Goal: Task Accomplishment & Management: Use online tool/utility

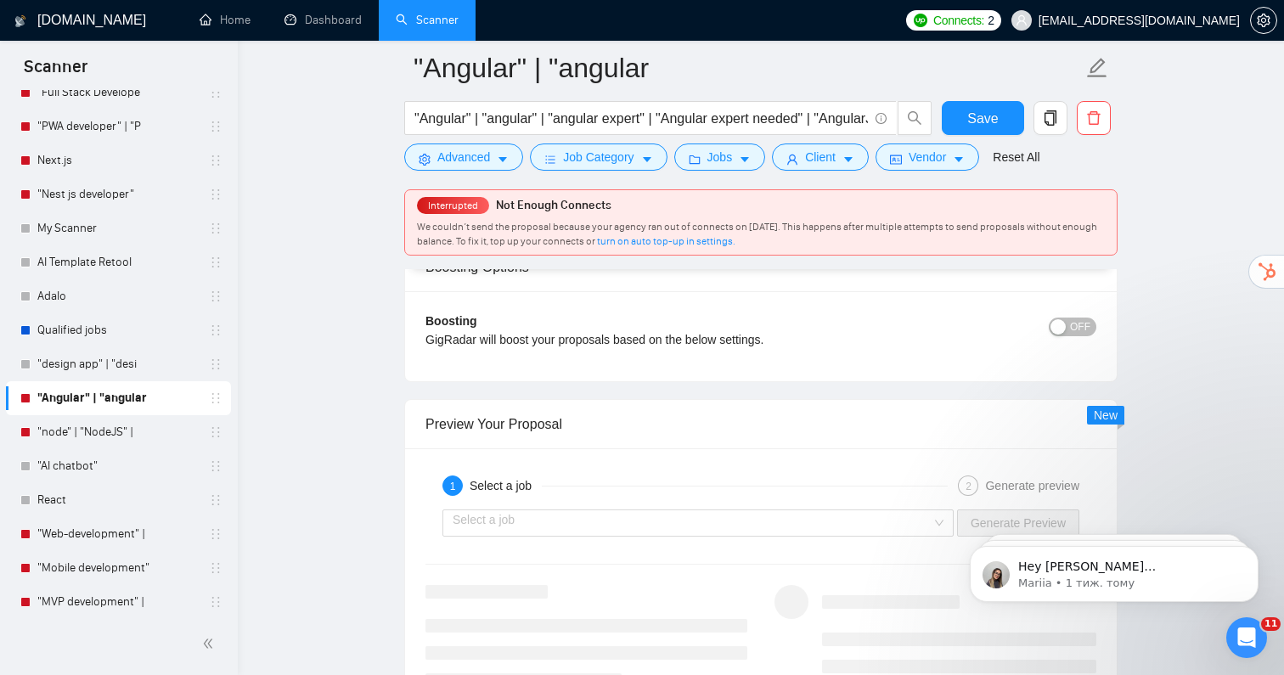
scroll to position [3120, 0]
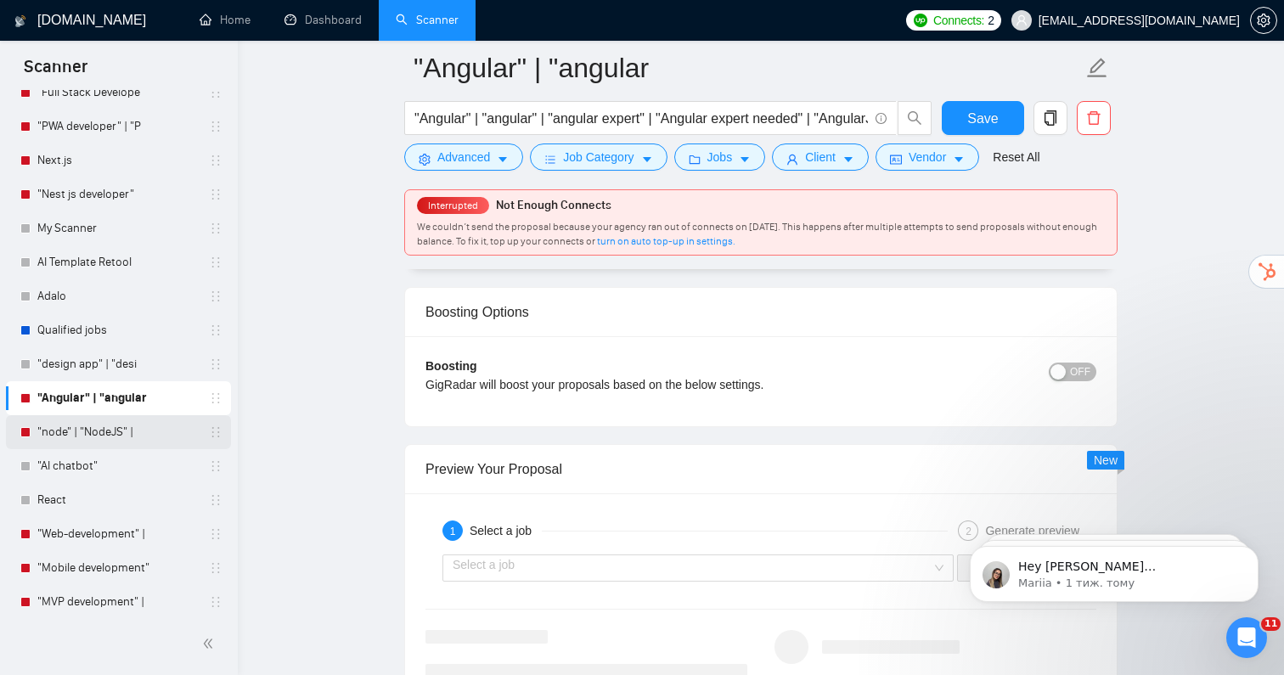
click at [132, 425] on link ""node" | "NodeJS" |" at bounding box center [117, 432] width 161 height 34
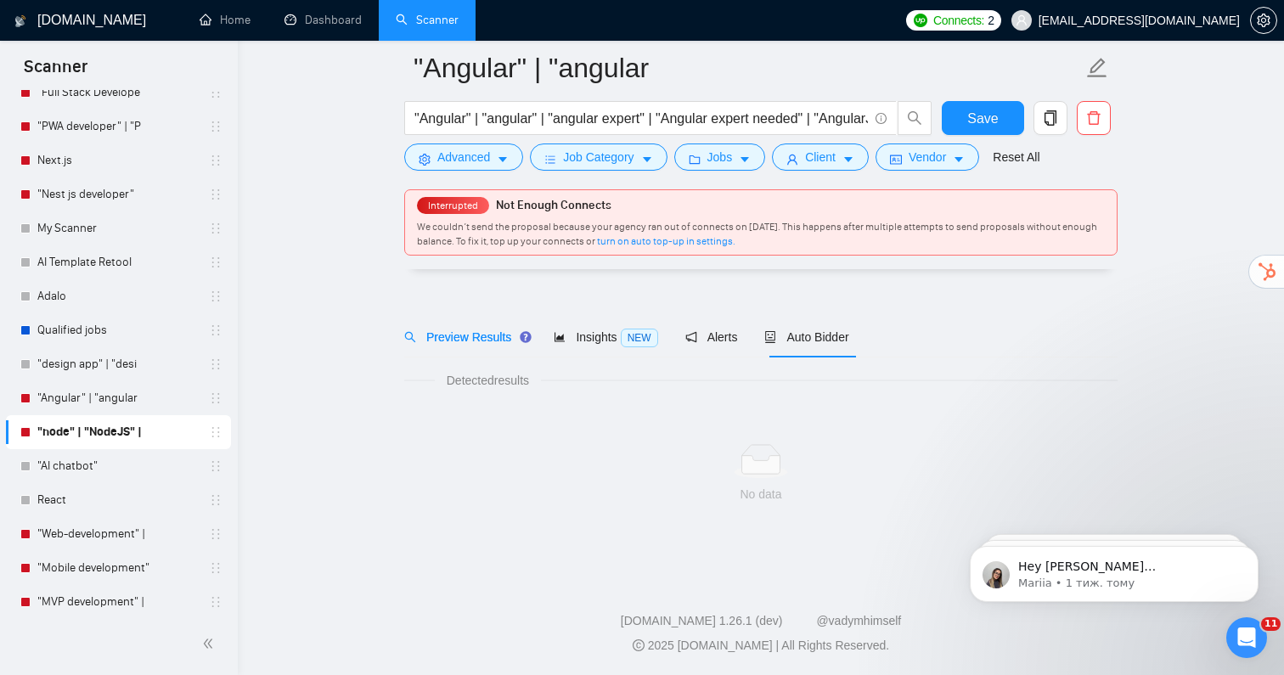
scroll to position [21, 0]
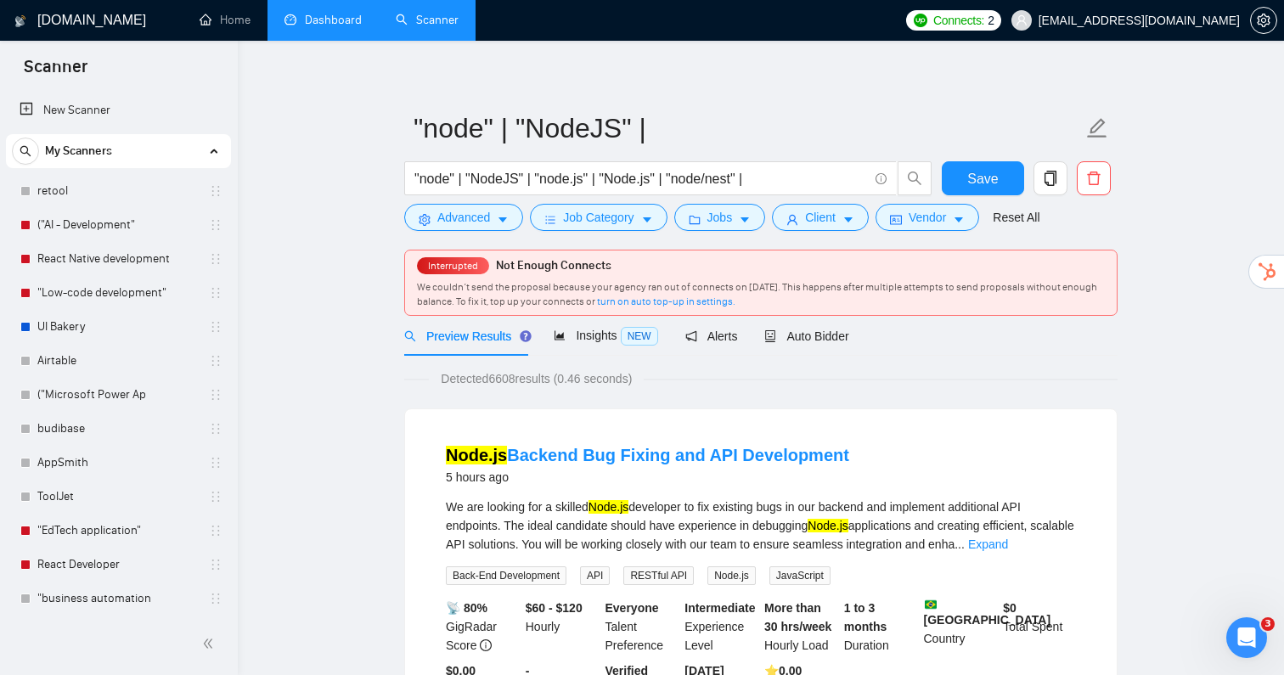
click at [303, 18] on link "Dashboard" at bounding box center [322, 20] width 77 height 14
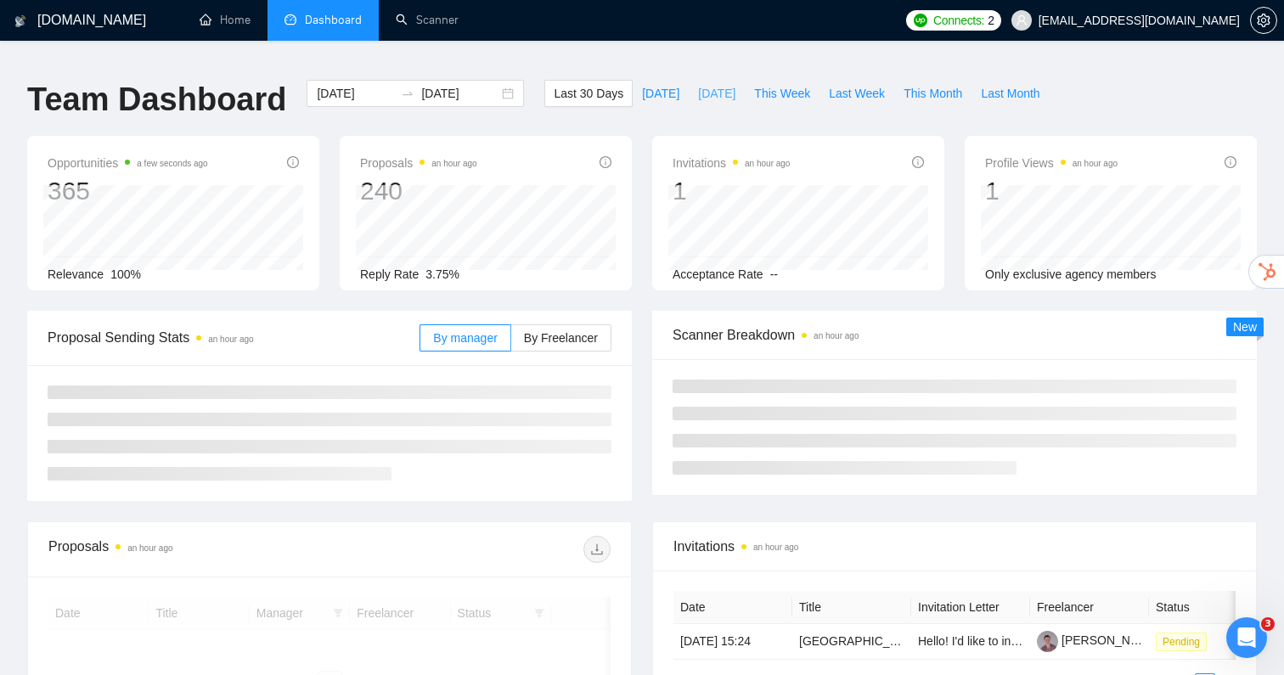
click at [718, 84] on span "[DATE]" at bounding box center [716, 93] width 37 height 19
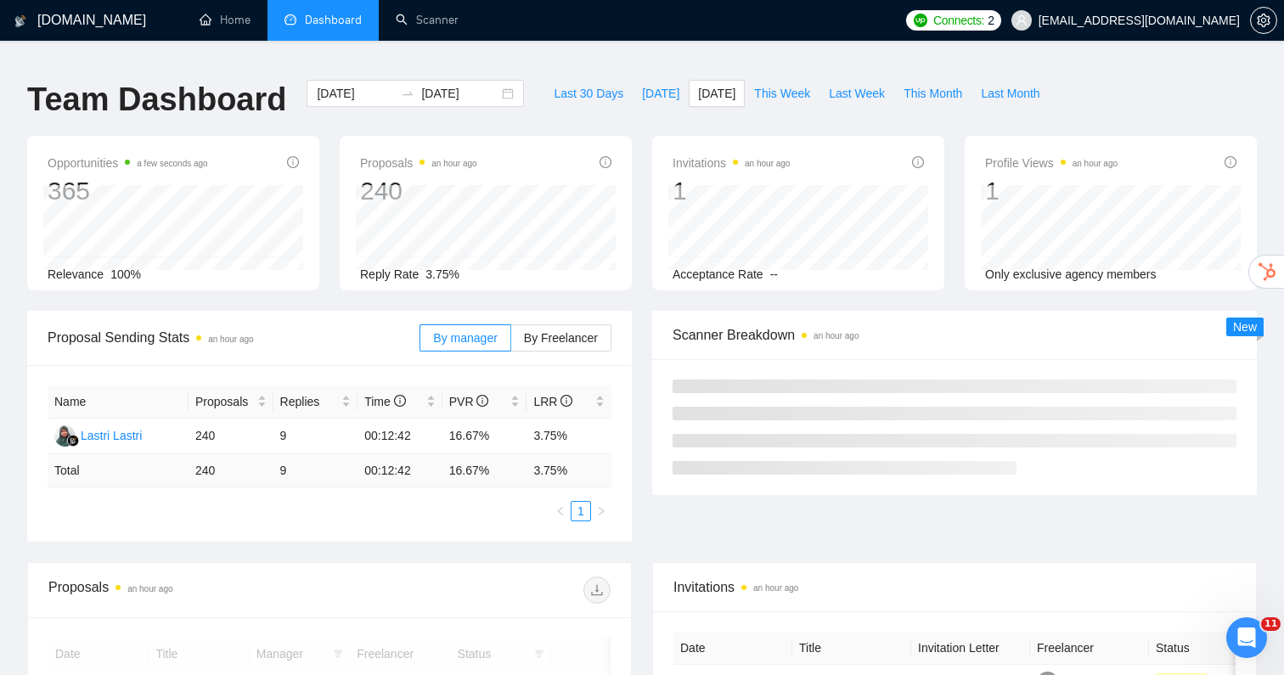
type input "[DATE]"
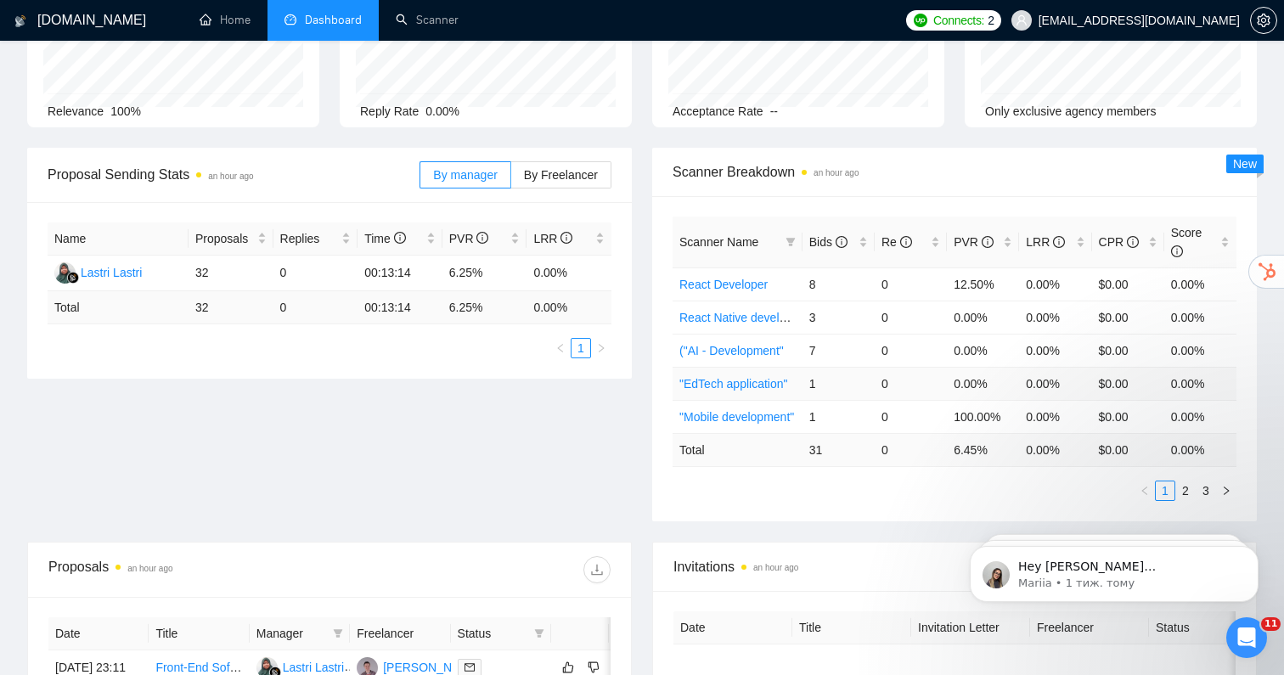
scroll to position [164, 0]
click at [1183, 480] on link "2" at bounding box center [1185, 489] width 19 height 19
click at [1201, 480] on link "3" at bounding box center [1205, 489] width 19 height 19
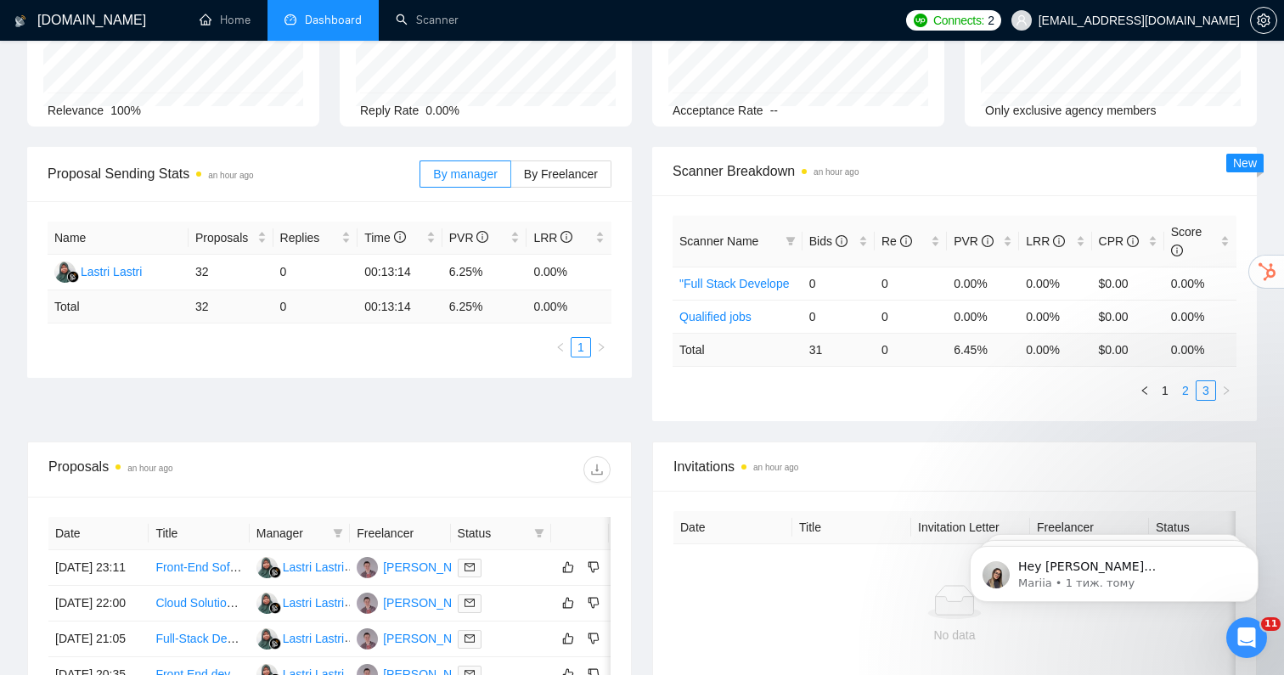
click at [1183, 383] on link "2" at bounding box center [1185, 390] width 19 height 19
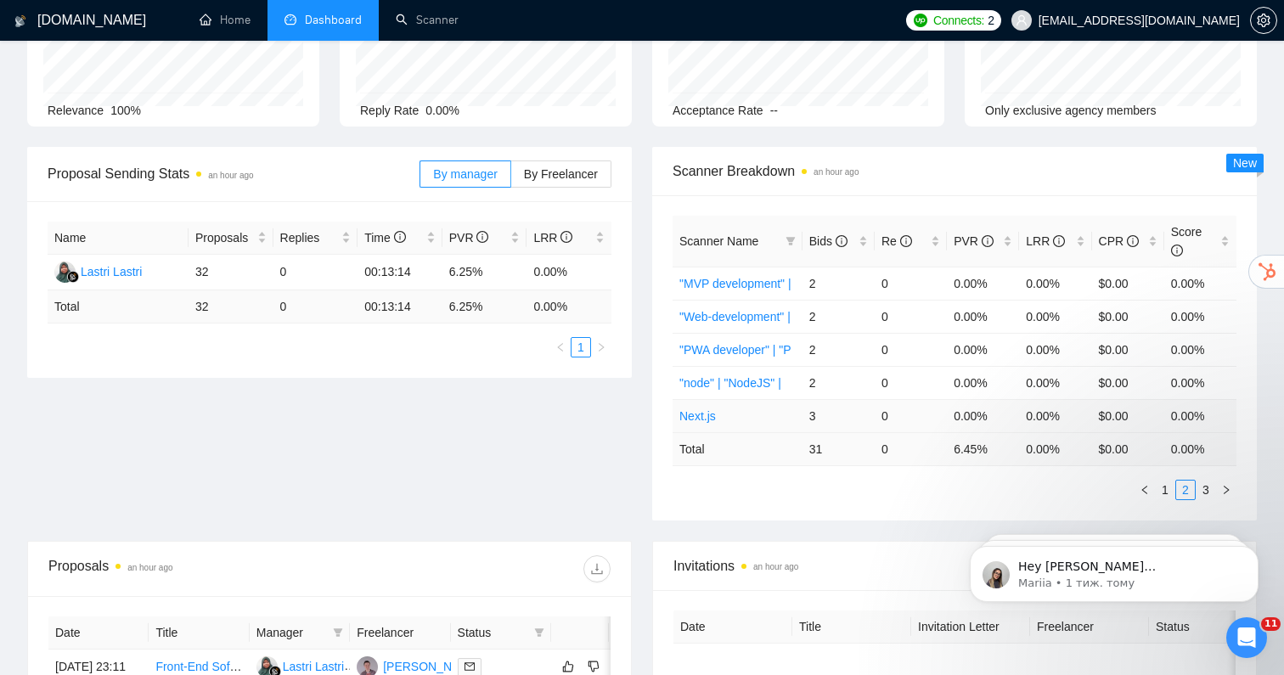
click at [703, 409] on link "Next.js" at bounding box center [697, 416] width 37 height 14
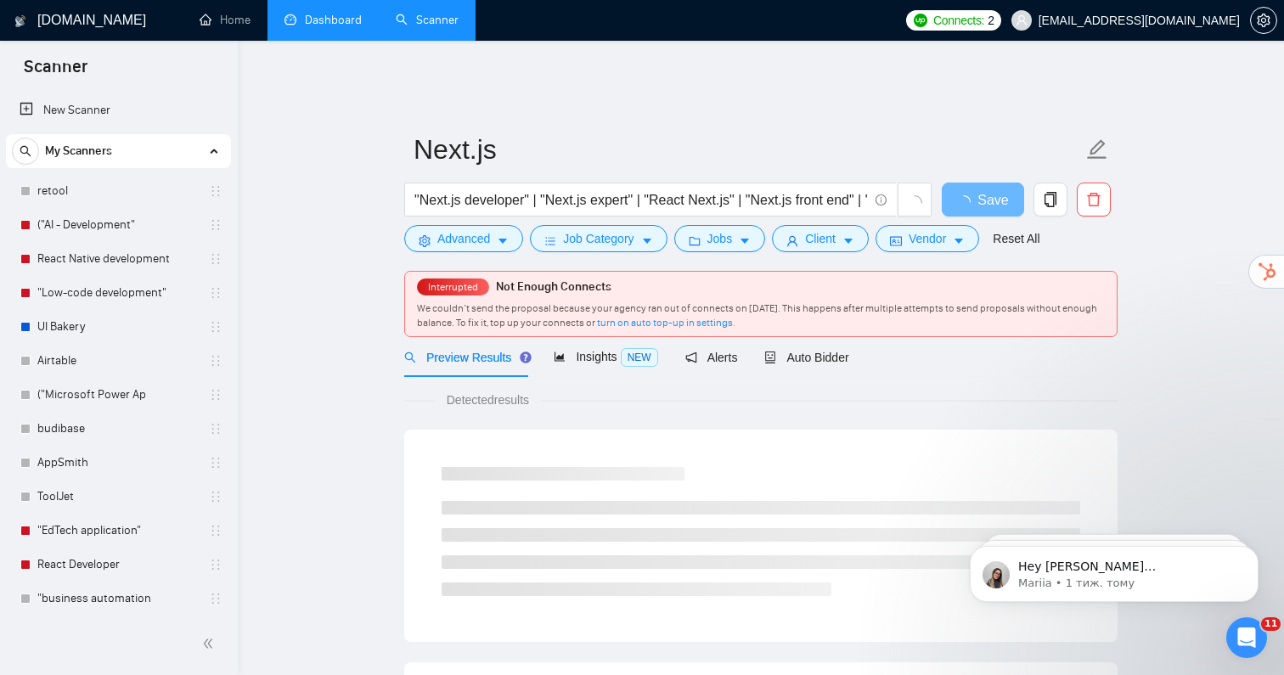
click at [766, 342] on div "Preview Results Insights NEW Alerts Auto Bidder" at bounding box center [626, 357] width 445 height 40
click at [800, 351] on span "Auto Bidder" at bounding box center [806, 358] width 84 height 14
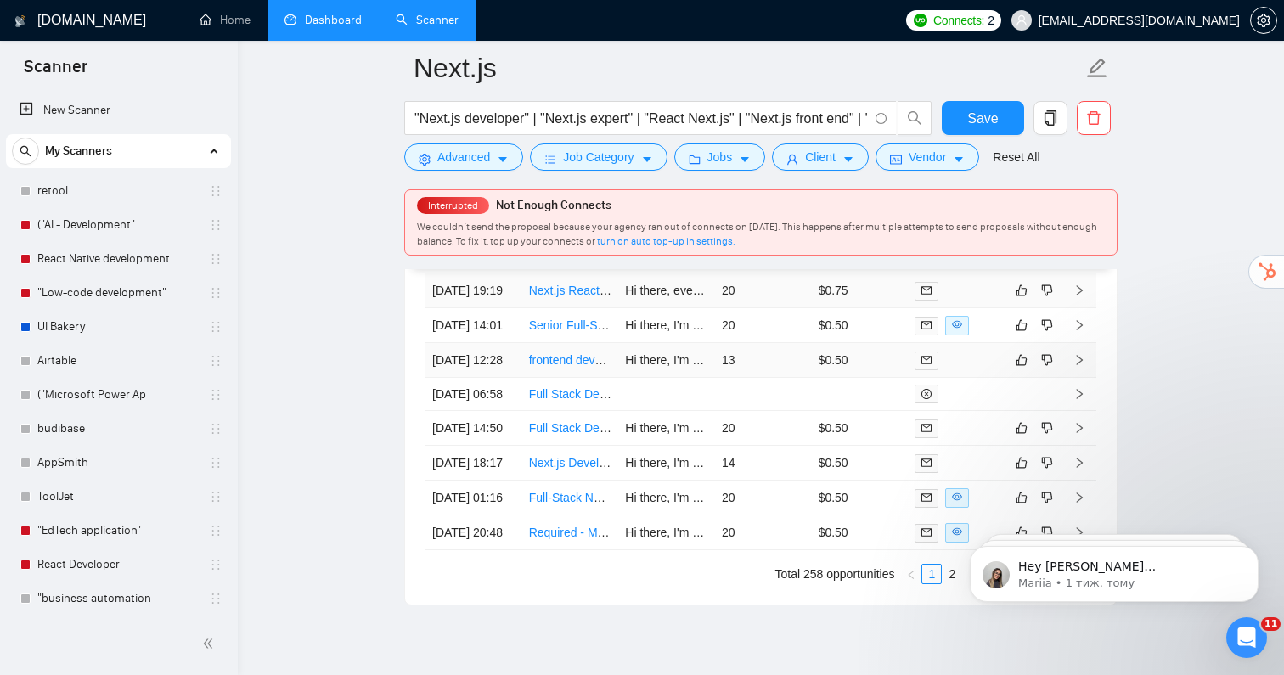
scroll to position [4344, 0]
